Goal: Task Accomplishment & Management: Use online tool/utility

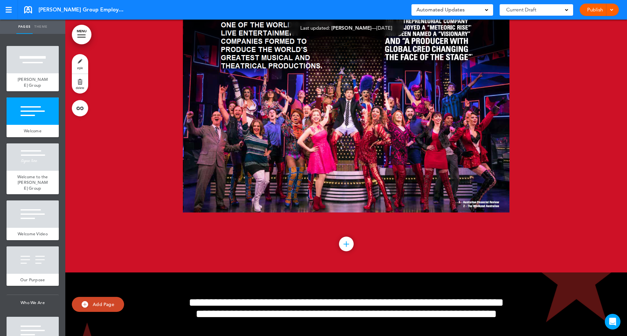
scroll to position [392, 0]
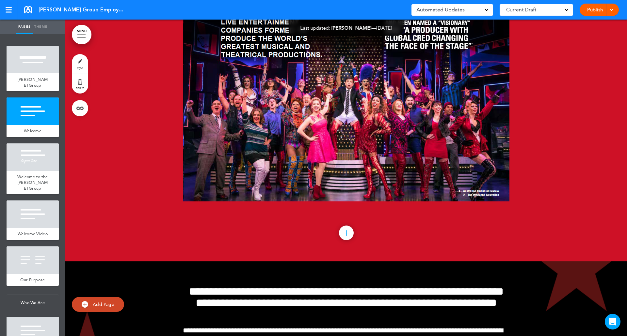
click at [20, 117] on div at bounding box center [33, 111] width 52 height 27
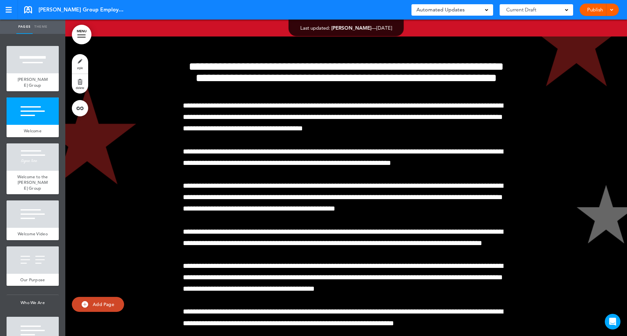
scroll to position [617, 0]
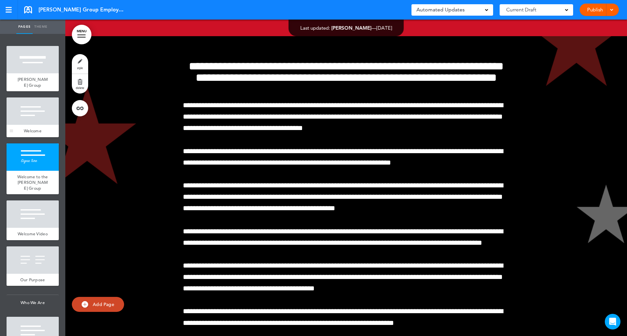
click at [30, 126] on div "Welcome" at bounding box center [33, 131] width 52 height 12
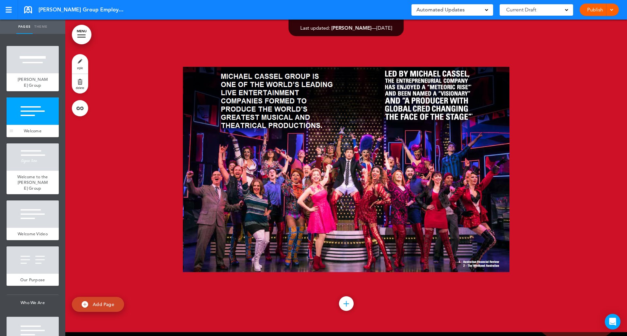
scroll to position [317, 0]
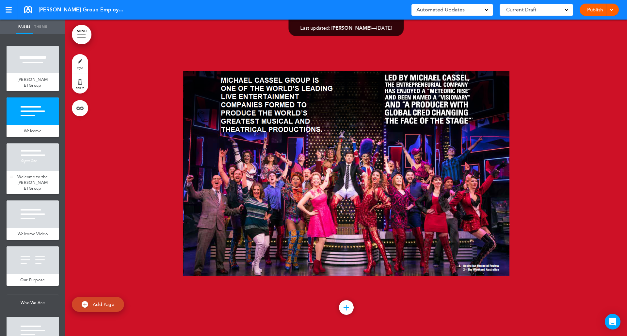
click at [36, 169] on div at bounding box center [33, 157] width 52 height 27
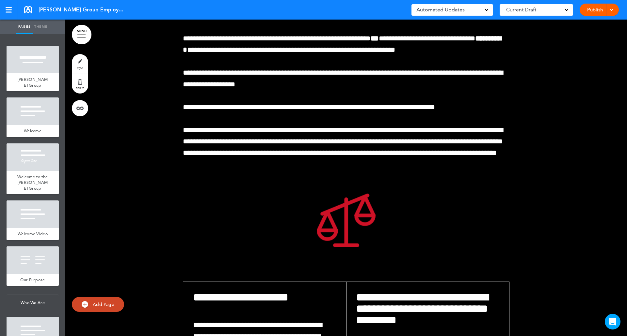
scroll to position [9458, 0]
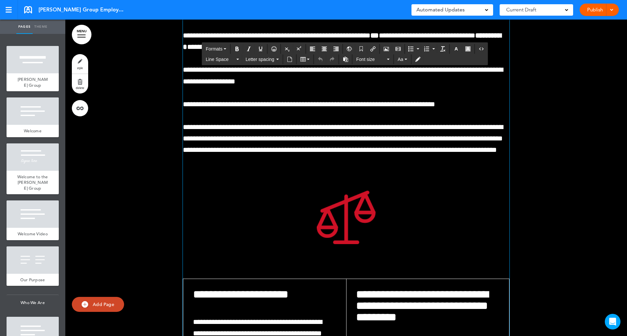
click at [80, 83] on link "delete" at bounding box center [80, 84] width 16 height 20
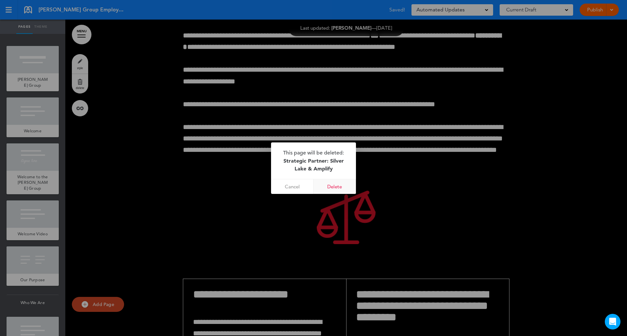
click at [336, 186] on link "Delete" at bounding box center [334, 186] width 42 height 15
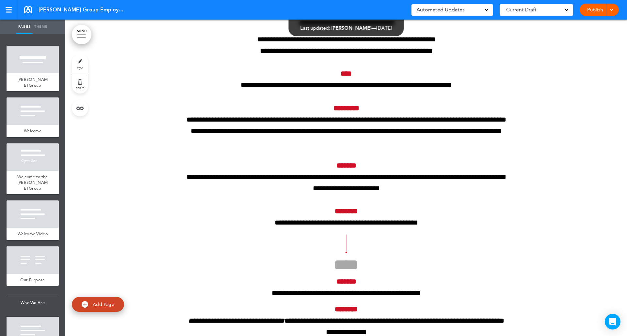
scroll to position [11311, 0]
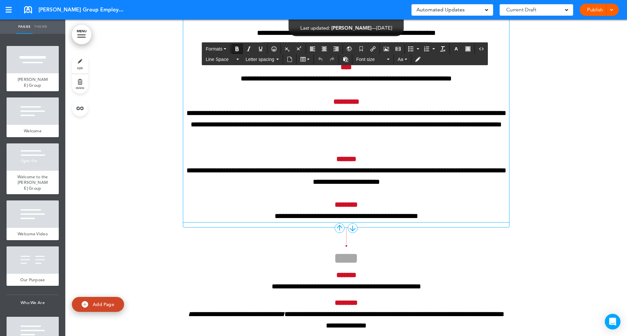
click at [336, 73] on p "****" at bounding box center [346, 67] width 326 height 11
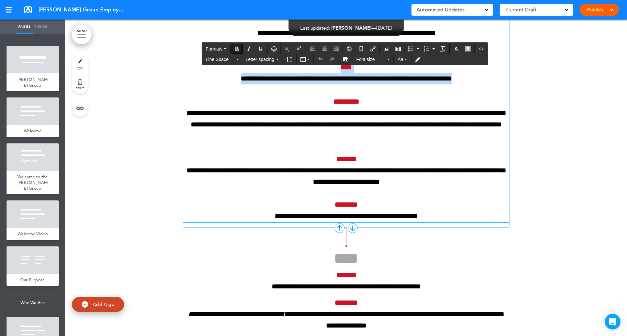
drag, startPoint x: 336, startPoint y: 193, endPoint x: 466, endPoint y: 206, distance: 130.9
click at [466, 206] on div "**********" at bounding box center [346, 72] width 326 height 302
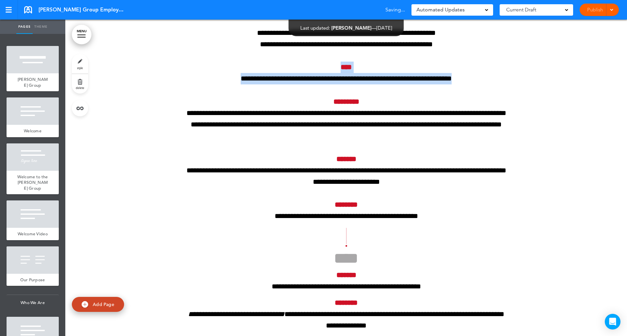
click at [81, 80] on link "delete" at bounding box center [80, 84] width 16 height 20
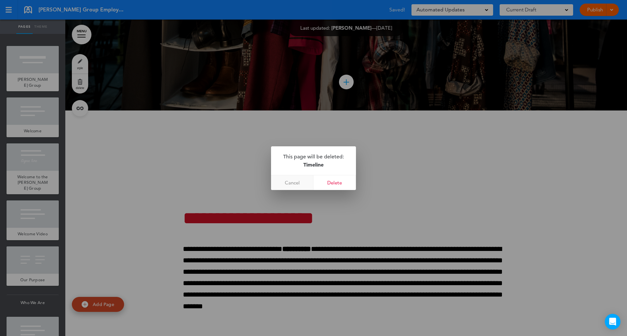
click at [292, 185] on link "Cancel" at bounding box center [292, 183] width 42 height 15
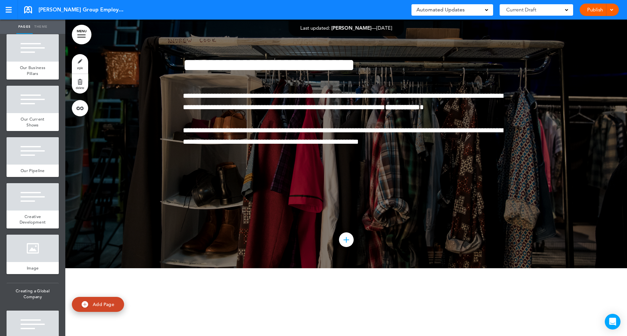
scroll to position [986, 0]
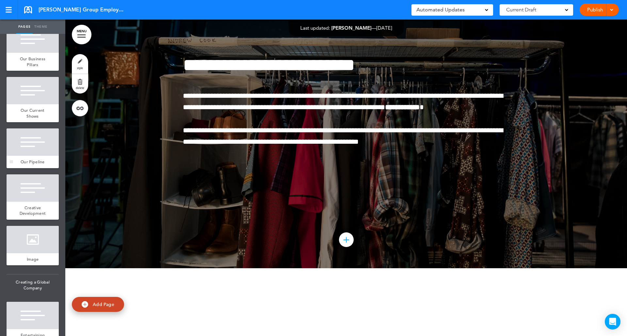
click at [31, 156] on div at bounding box center [33, 142] width 52 height 27
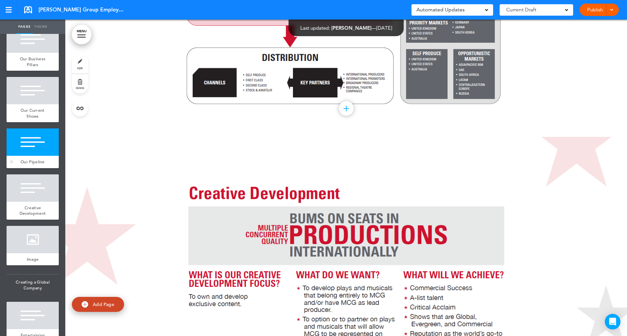
scroll to position [8533, 0]
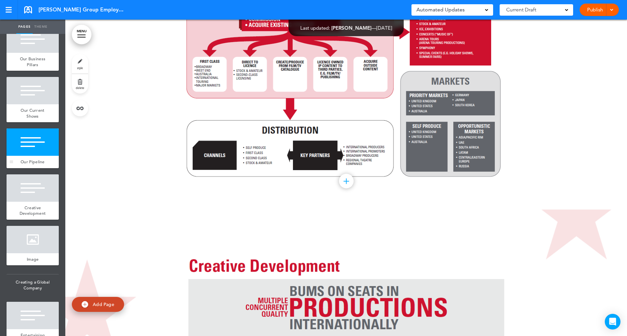
click at [35, 168] on div "Our Pipeline" at bounding box center [33, 162] width 52 height 12
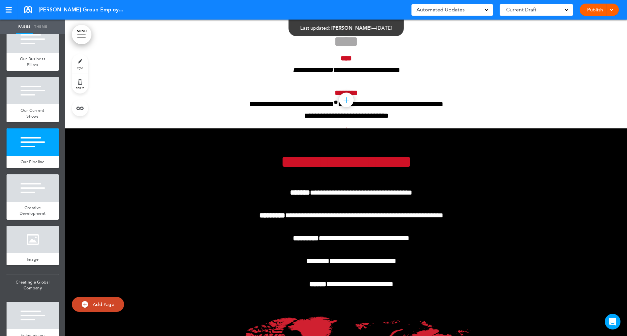
scroll to position [9930, 0]
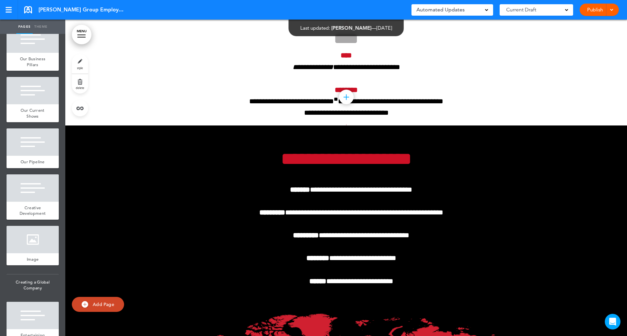
click at [345, 104] on div at bounding box center [346, 97] width 15 height 15
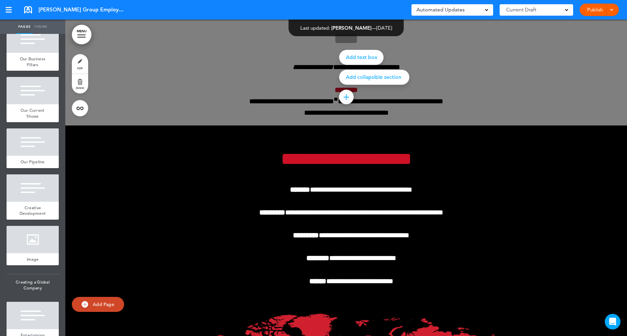
click at [345, 104] on div at bounding box center [346, 97] width 15 height 15
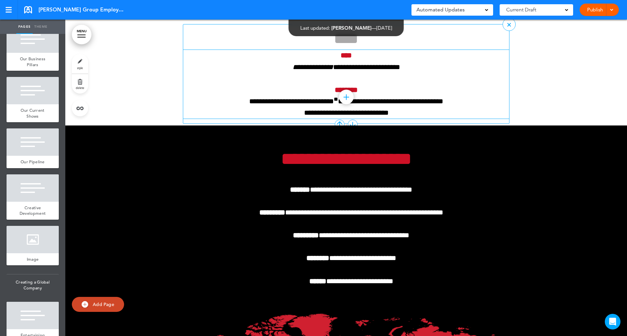
click at [310, 96] on p "********" at bounding box center [346, 90] width 326 height 11
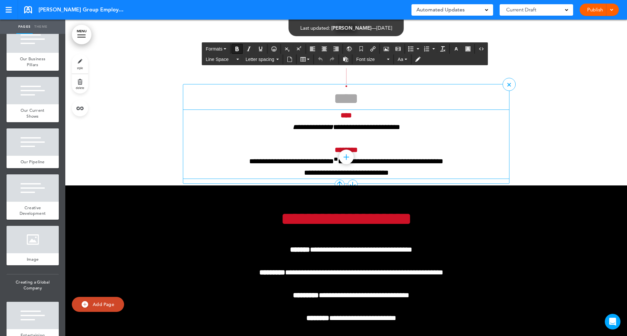
scroll to position [9767, 0]
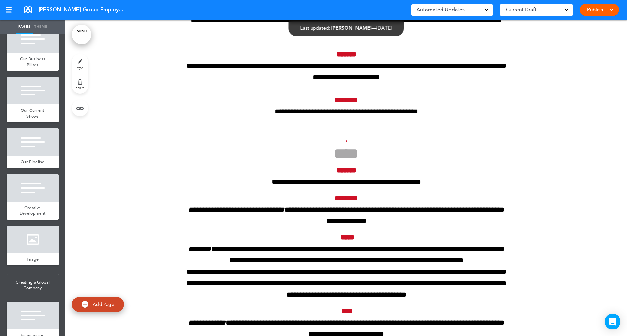
scroll to position [11444, 0]
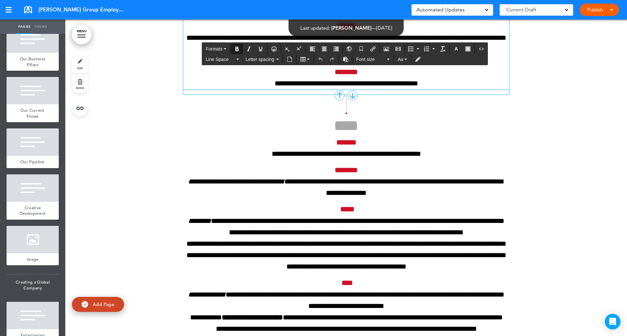
drag, startPoint x: 335, startPoint y: 60, endPoint x: 335, endPoint y: 68, distance: 7.8
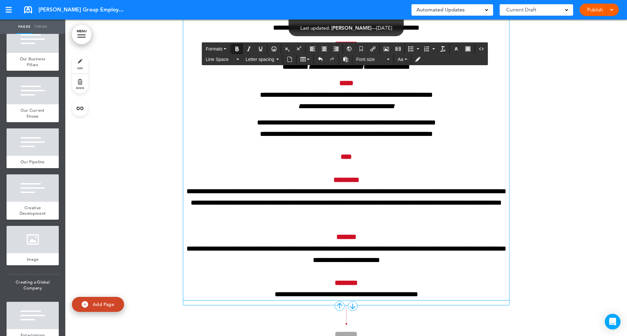
scroll to position [11228, 0]
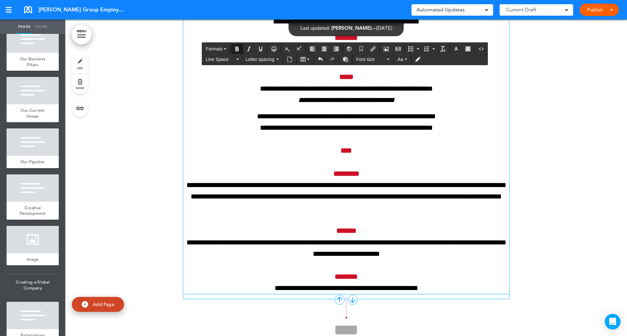
click at [355, 157] on p "****" at bounding box center [346, 150] width 326 height 11
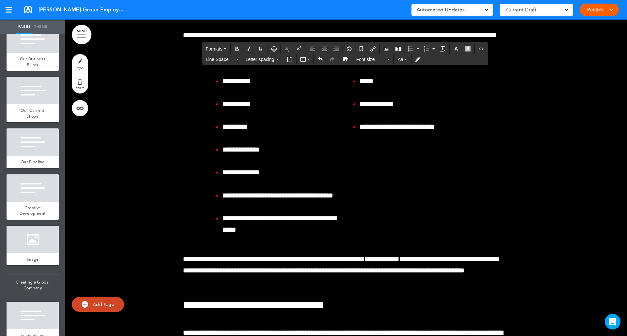
scroll to position [25847, 0]
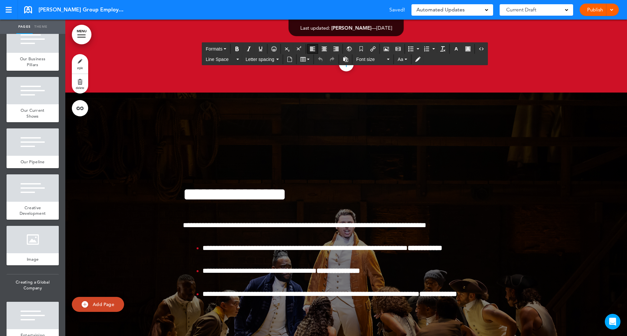
scroll to position [22037, 0]
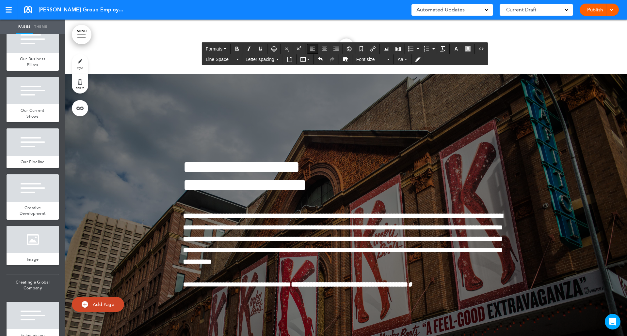
scroll to position [40938, 0]
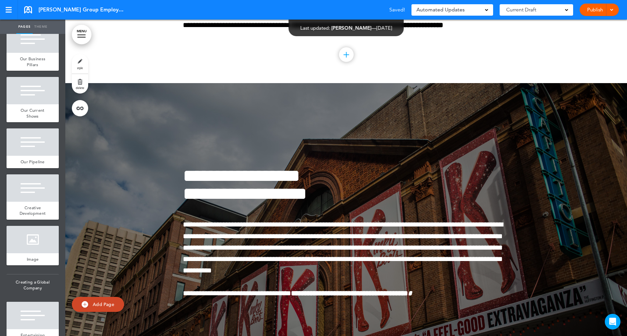
click at [455, 285] on div at bounding box center [378, 168] width 627 height 336
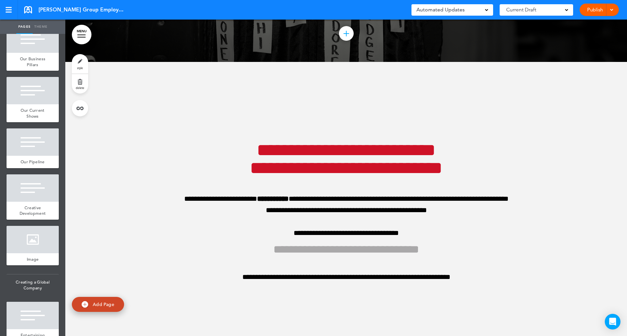
scroll to position [43184, 0]
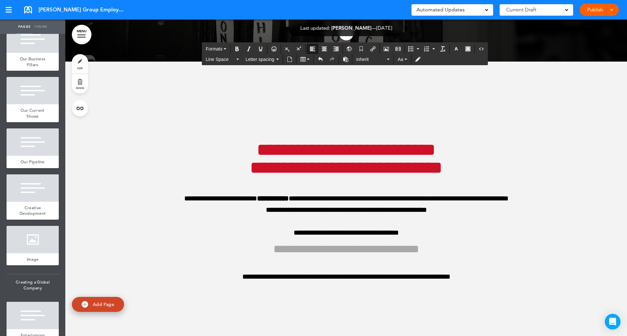
scroll to position [43172, 0]
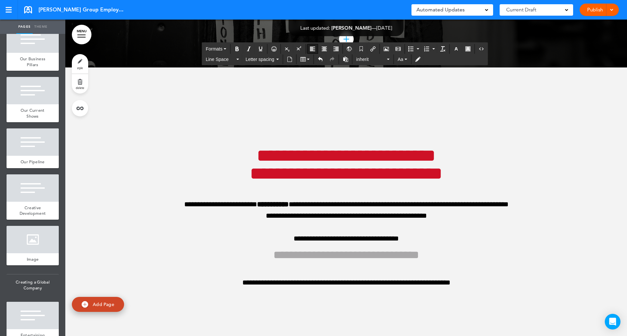
drag, startPoint x: 245, startPoint y: 166, endPoint x: 261, endPoint y: 212, distance: 49.3
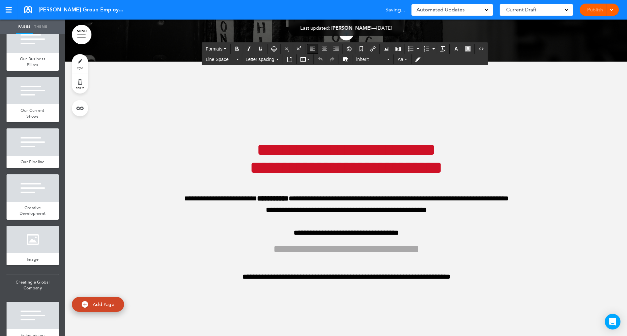
drag, startPoint x: 350, startPoint y: 154, endPoint x: 410, endPoint y: 191, distance: 69.6
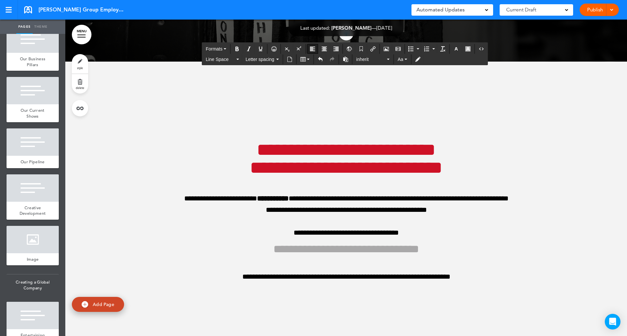
drag, startPoint x: 350, startPoint y: 155, endPoint x: 406, endPoint y: 191, distance: 66.7
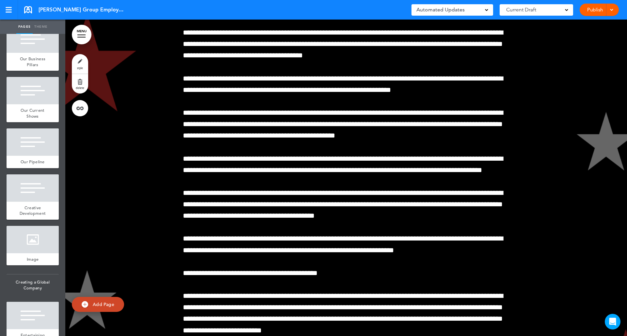
scroll to position [0, 0]
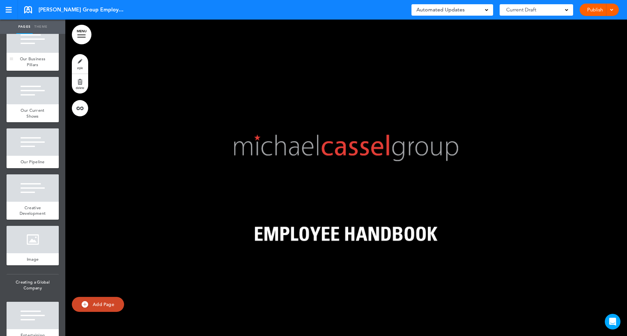
click at [21, 53] on div at bounding box center [33, 38] width 52 height 27
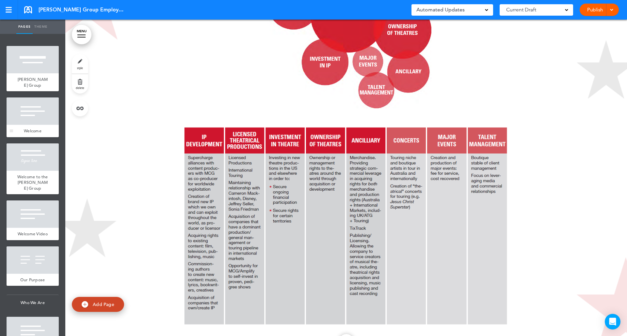
click at [33, 118] on div at bounding box center [33, 111] width 52 height 27
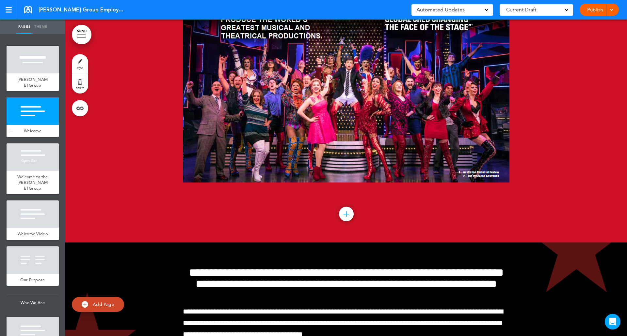
scroll to position [317, 0]
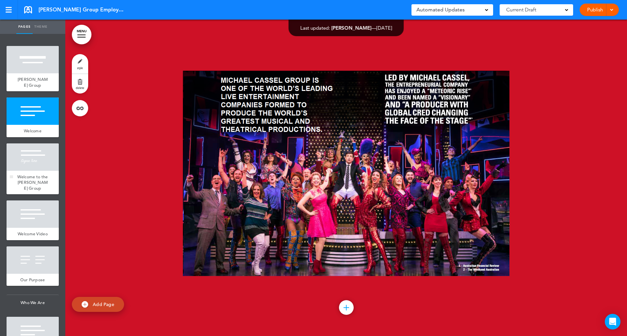
click at [27, 163] on div at bounding box center [33, 157] width 52 height 27
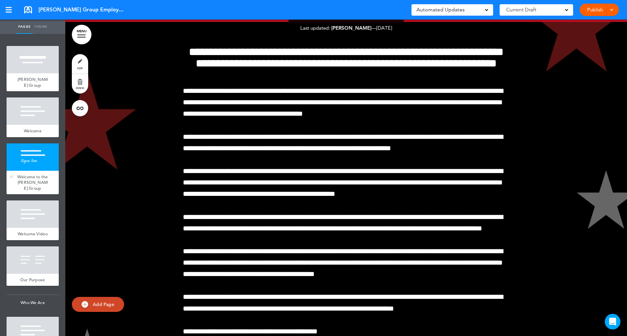
scroll to position [634, 0]
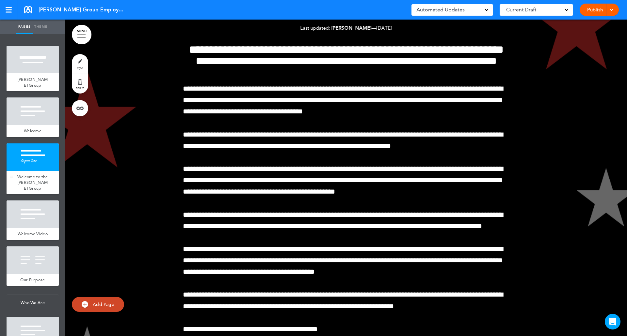
click at [26, 157] on div at bounding box center [33, 157] width 52 height 27
click at [24, 228] on div "Welcome Video" at bounding box center [33, 234] width 52 height 12
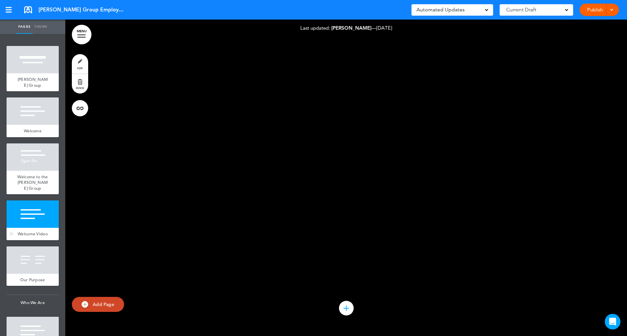
scroll to position [1157, 0]
click at [33, 274] on div at bounding box center [33, 260] width 52 height 27
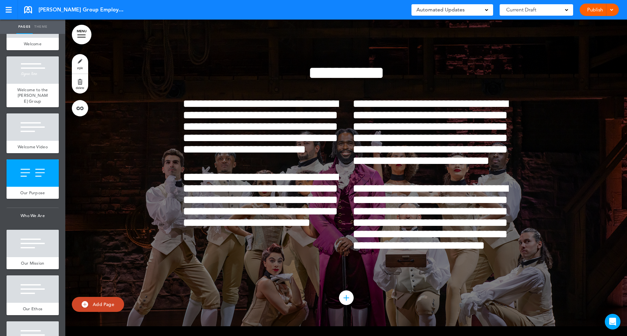
scroll to position [113, 0]
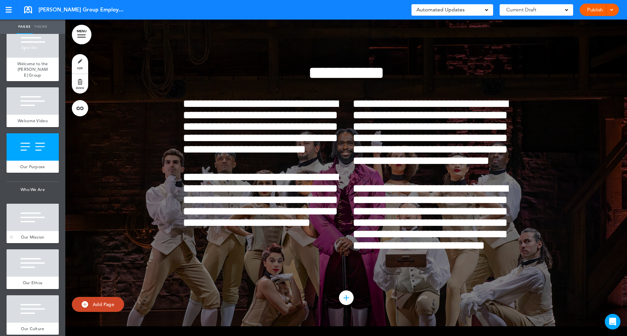
click at [21, 226] on div at bounding box center [33, 217] width 52 height 27
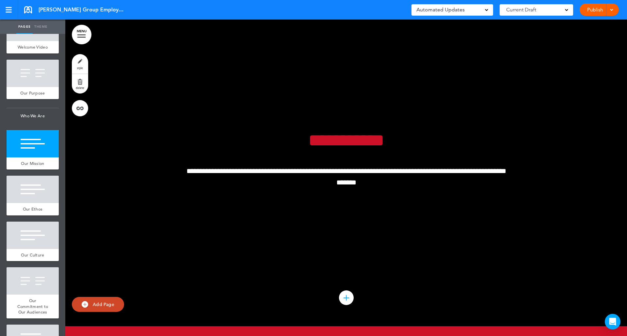
scroll to position [209, 0]
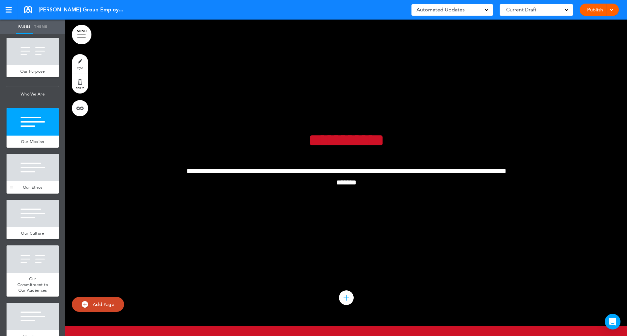
click at [38, 181] on div at bounding box center [33, 167] width 52 height 27
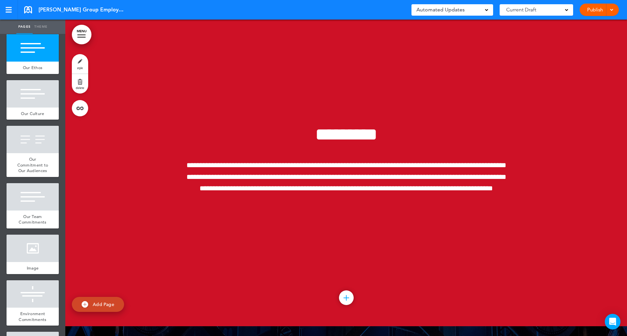
scroll to position [335, 0]
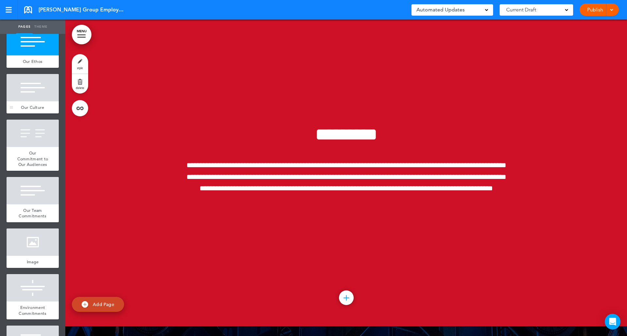
click at [27, 100] on div at bounding box center [33, 87] width 52 height 27
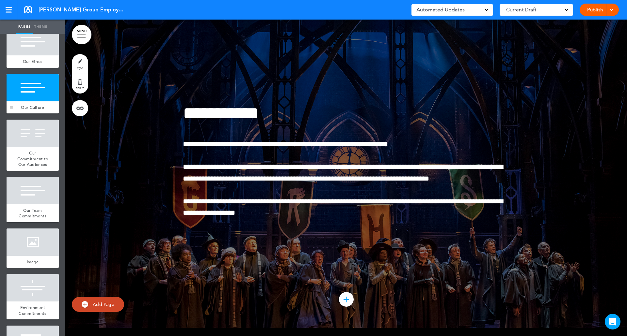
scroll to position [2425, 0]
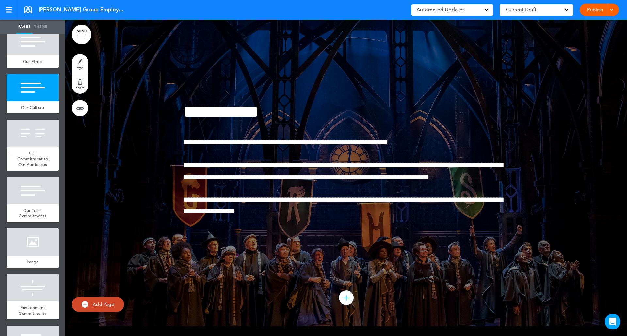
click at [35, 153] on div "Our Commitment to Our Audiences" at bounding box center [33, 159] width 52 height 24
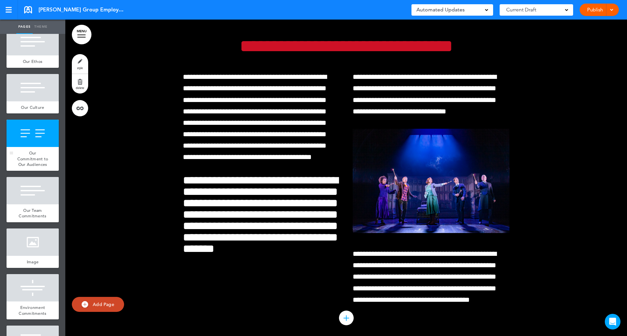
scroll to position [2742, 0]
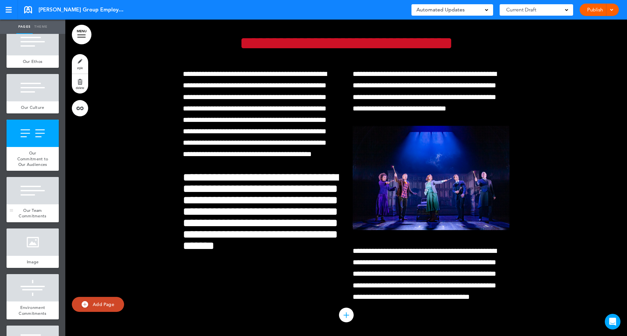
click at [32, 216] on div "Our Team Commitments" at bounding box center [33, 214] width 52 height 18
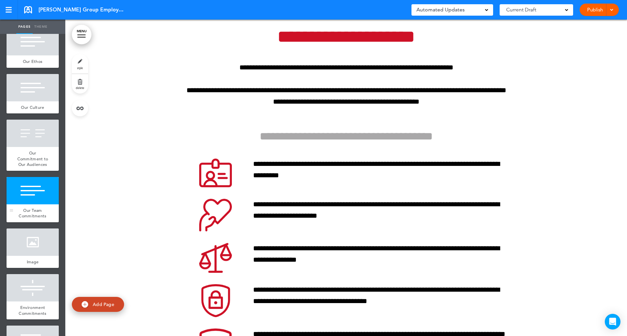
scroll to position [3087, 0]
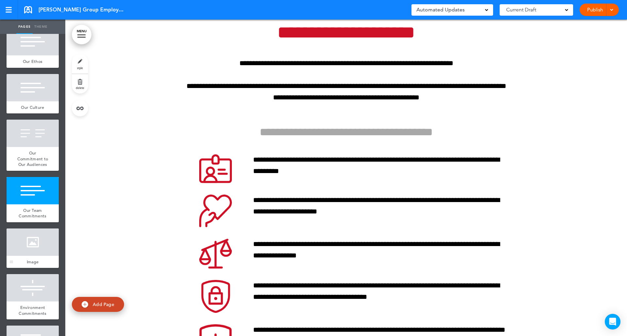
click at [27, 256] on div at bounding box center [33, 242] width 52 height 27
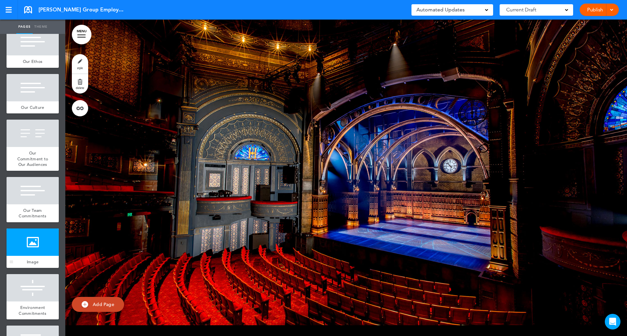
scroll to position [3668, 0]
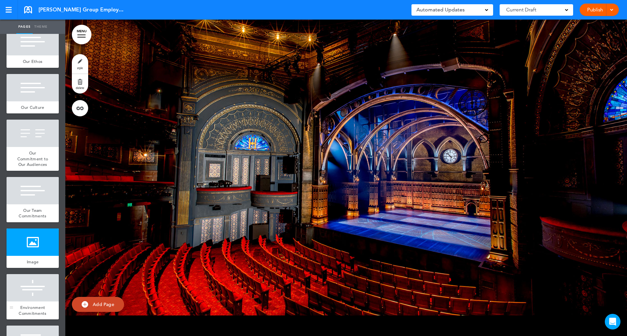
click at [32, 302] on div at bounding box center [33, 287] width 52 height 27
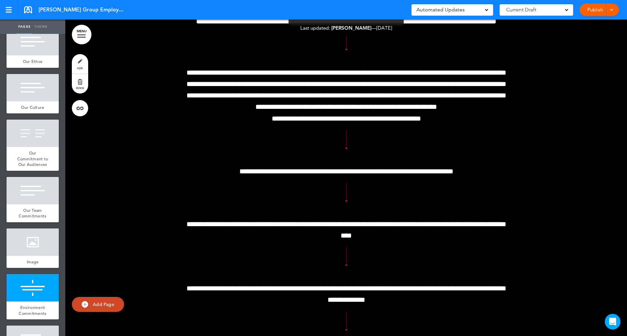
scroll to position [3998, 0]
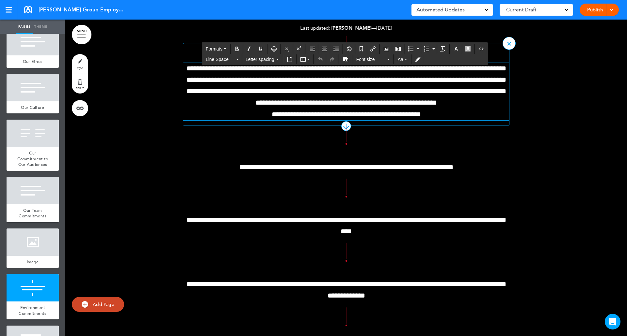
click at [216, 101] on span "**********" at bounding box center [345, 86] width 319 height 42
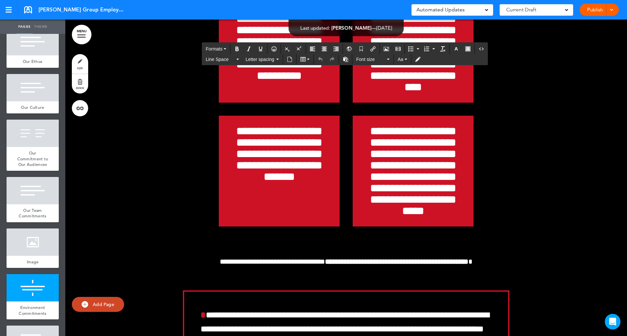
scroll to position [6113, 0]
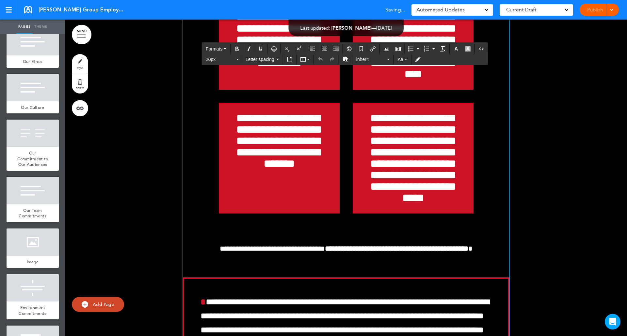
click at [380, 204] on h4 "**********" at bounding box center [412, 158] width 101 height 91
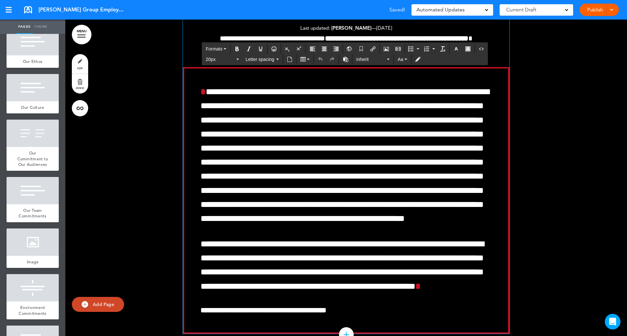
scroll to position [5902, 0]
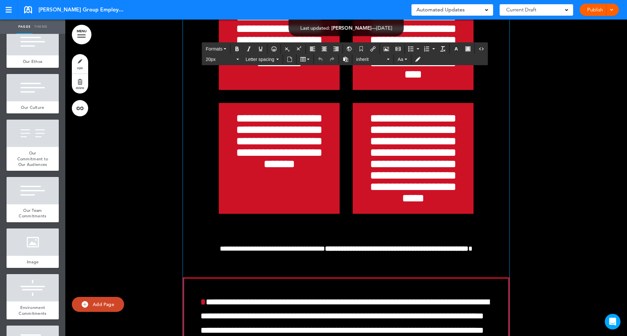
click at [438, 204] on span "**********" at bounding box center [413, 158] width 86 height 91
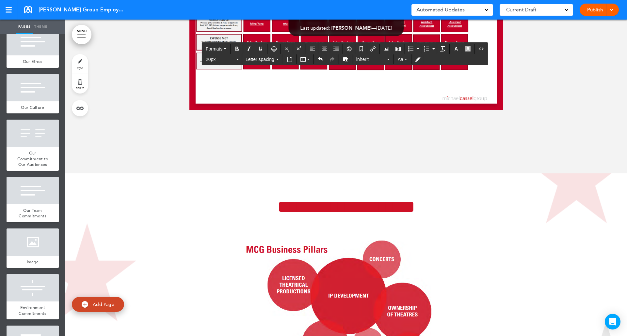
scroll to position [7208, 0]
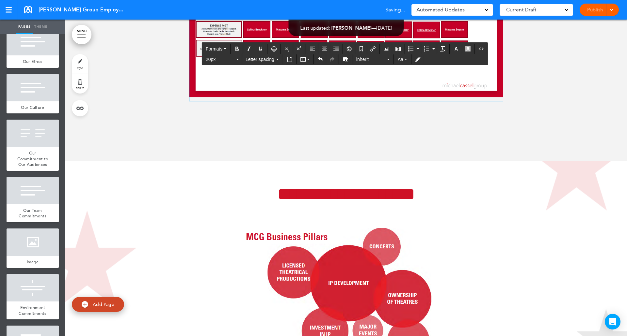
click at [343, 97] on img at bounding box center [345, 9] width 313 height 176
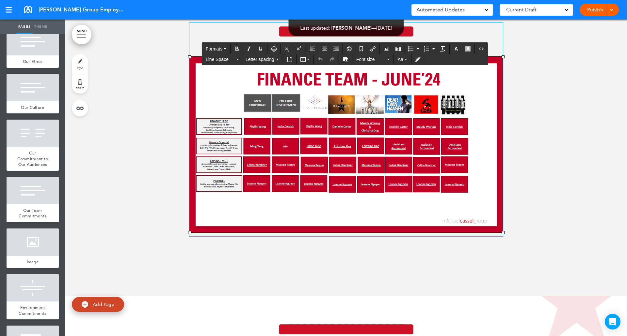
scroll to position [7113, 0]
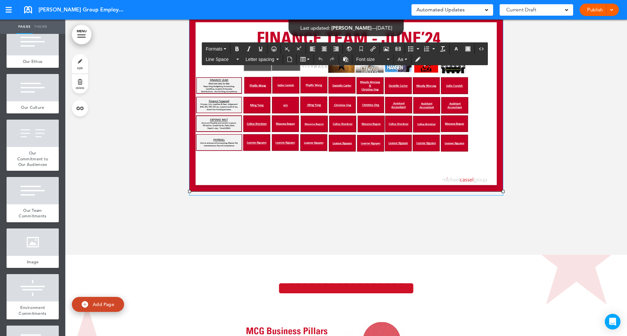
click at [360, 192] on img at bounding box center [345, 104] width 313 height 176
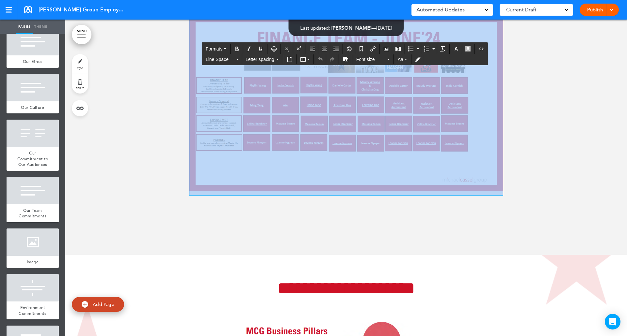
drag, startPoint x: 269, startPoint y: 116, endPoint x: 372, endPoint y: 260, distance: 177.5
click at [372, 195] on div "**********" at bounding box center [345, 88] width 313 height 214
click at [344, 192] on img at bounding box center [345, 104] width 313 height 176
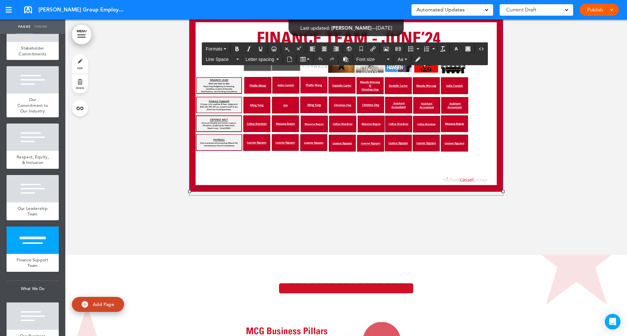
scroll to position [718, 0]
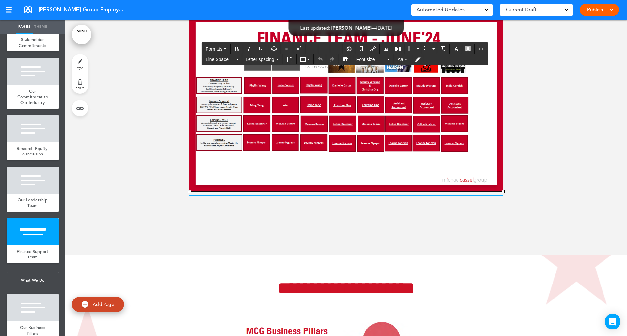
click at [77, 82] on link "delete" at bounding box center [80, 84] width 16 height 20
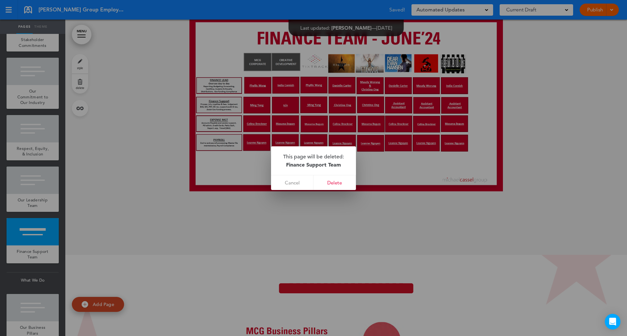
click at [338, 183] on link "Delete" at bounding box center [334, 183] width 42 height 15
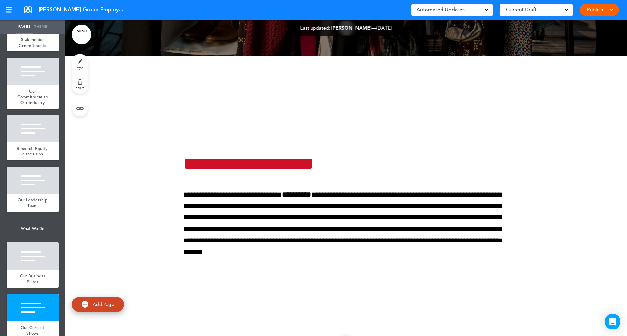
scroll to position [10859, 0]
